Goal: Find specific page/section: Locate a particular part of the current website

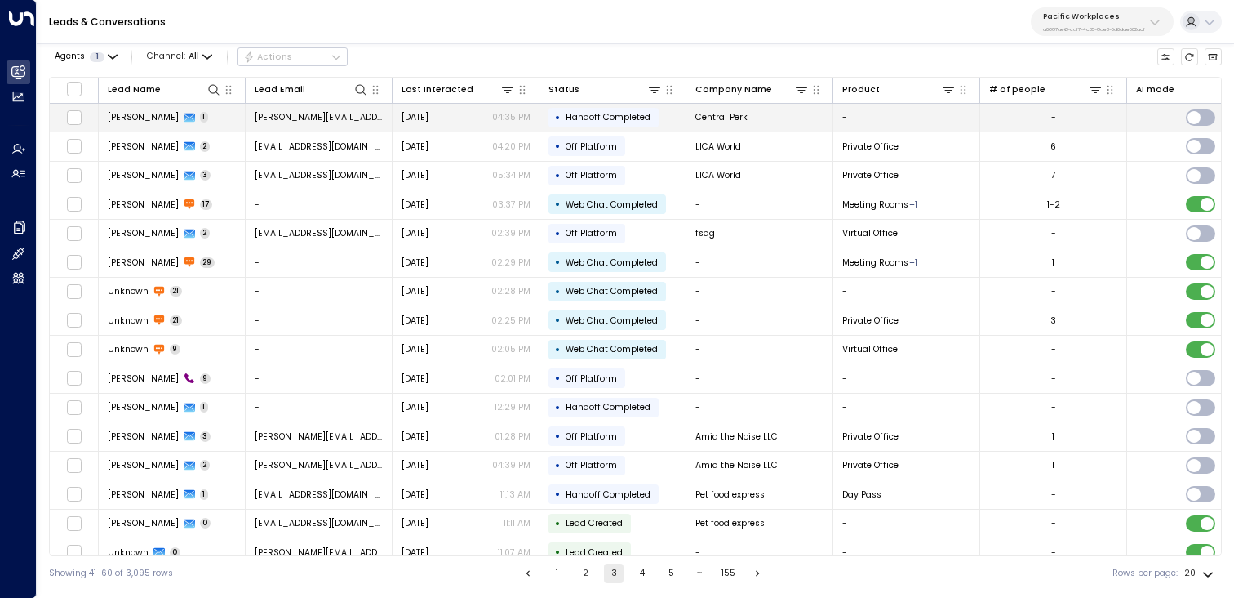
click at [142, 116] on span "[PERSON_NAME]" at bounding box center [143, 117] width 71 height 12
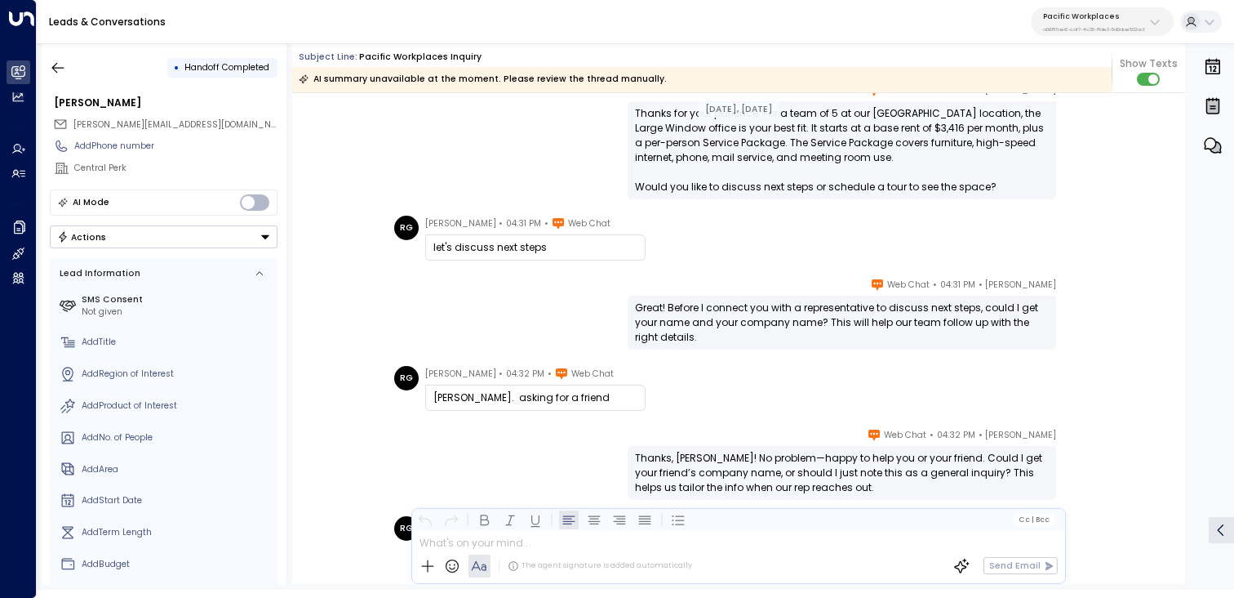
scroll to position [517, 0]
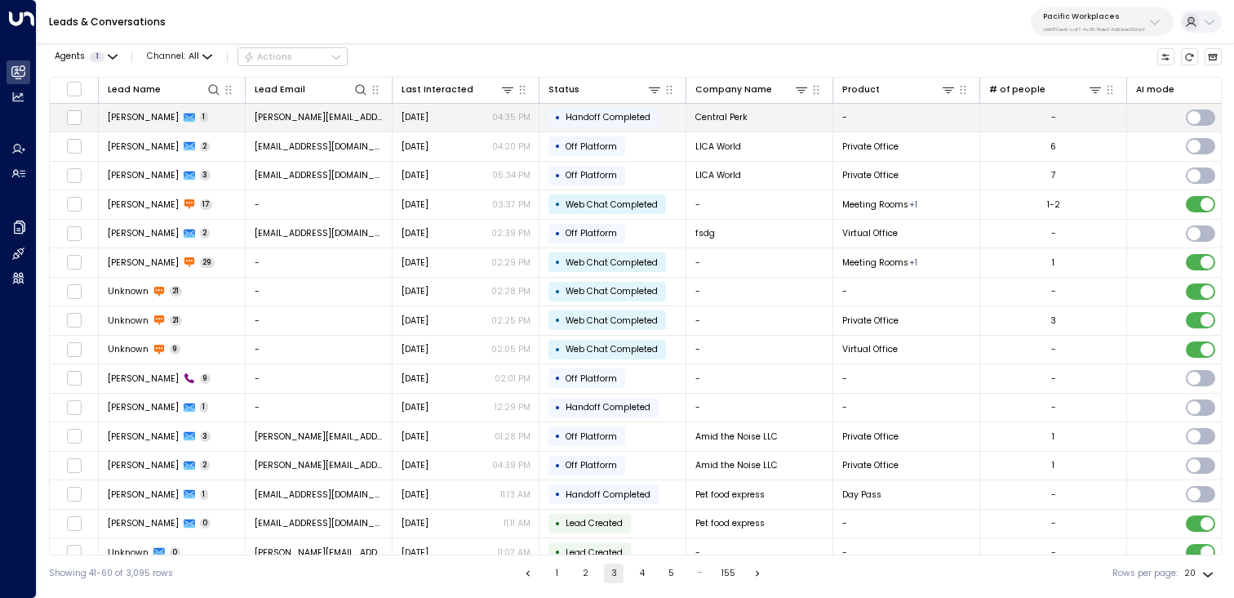
click at [122, 115] on span "[PERSON_NAME]" at bounding box center [143, 117] width 71 height 12
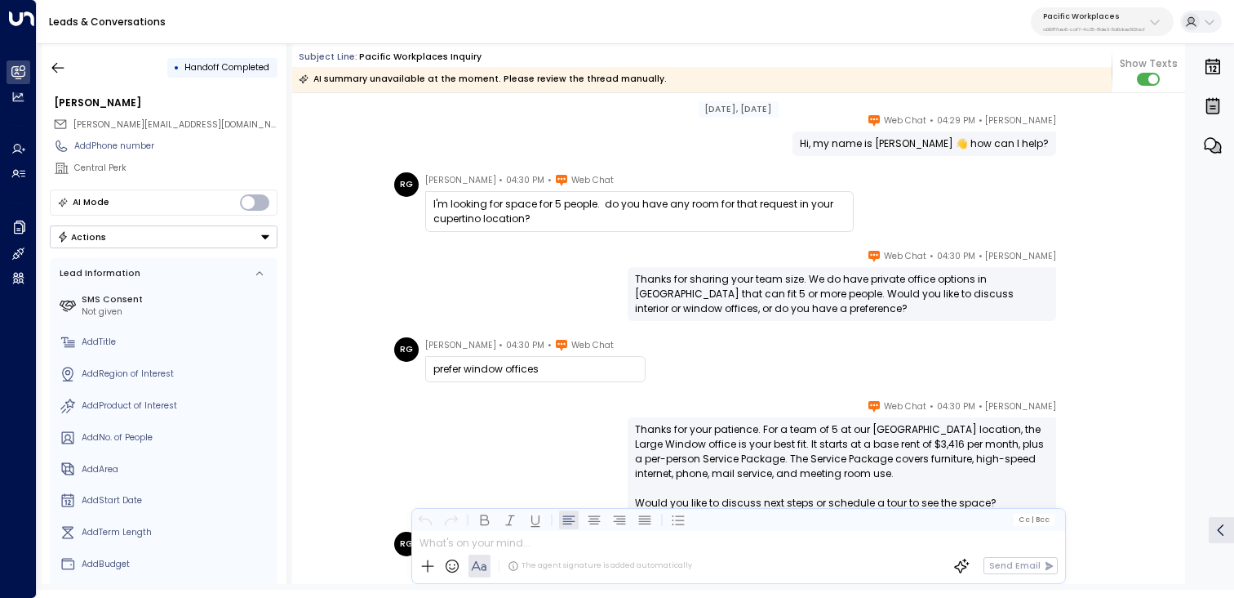
scroll to position [38, 0]
